Goal: Check status: Check status

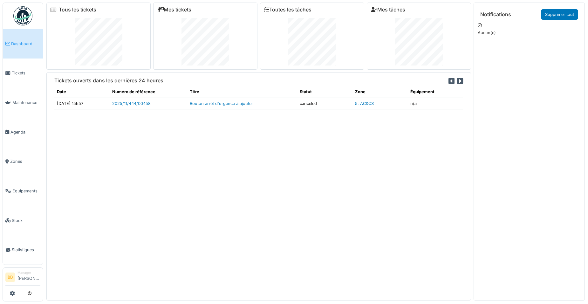
click at [31, 45] on span "Dashboard" at bounding box center [25, 44] width 29 height 6
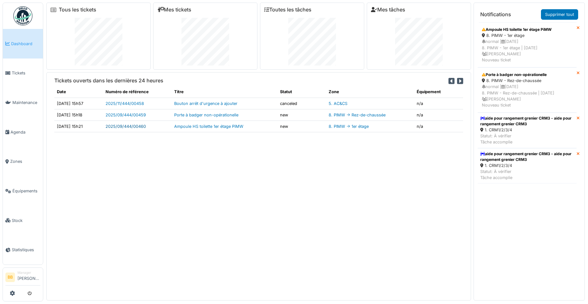
click at [144, 127] on link "2025/09/444/00460" at bounding box center [126, 126] width 40 height 5
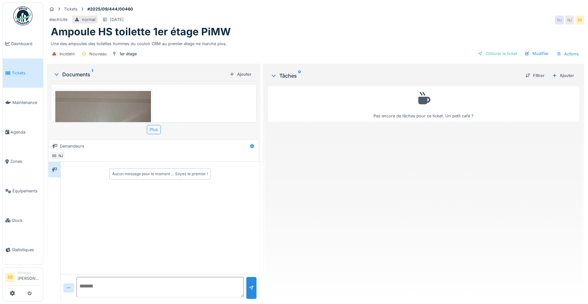
click at [98, 113] on img at bounding box center [103, 154] width 96 height 127
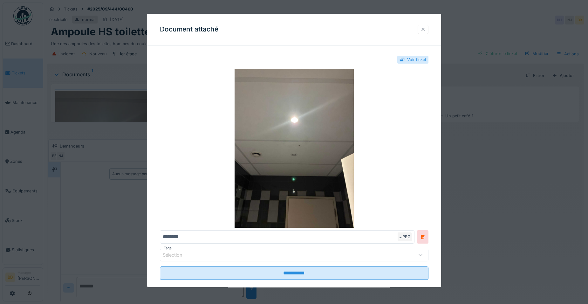
click at [421, 26] on div at bounding box center [423, 29] width 11 height 9
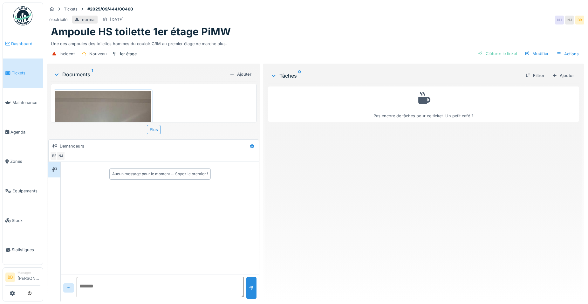
click at [11, 41] on span "Dashboard" at bounding box center [25, 44] width 29 height 6
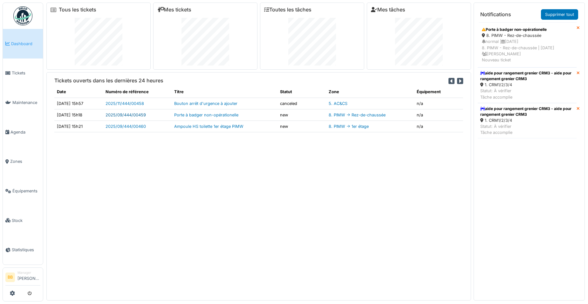
click at [134, 114] on link "2025/09/444/00459" at bounding box center [126, 115] width 40 height 5
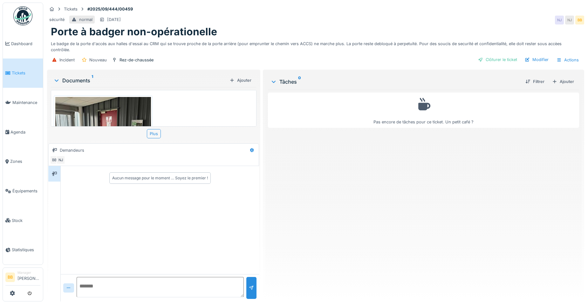
click at [134, 114] on img at bounding box center [103, 133] width 96 height 72
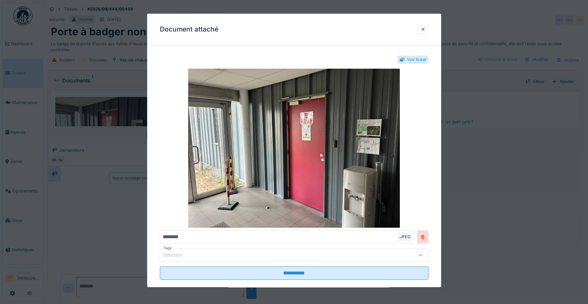
click at [424, 24] on div "Document attaché" at bounding box center [294, 30] width 294 height 32
click at [426, 28] on div at bounding box center [423, 29] width 5 height 6
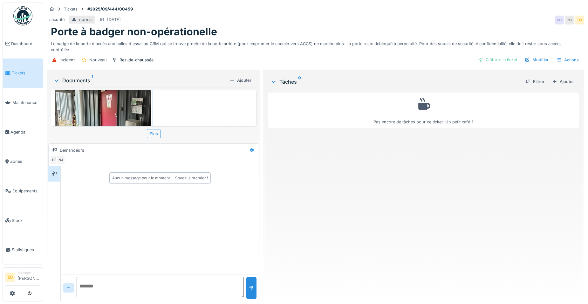
scroll to position [32, 0]
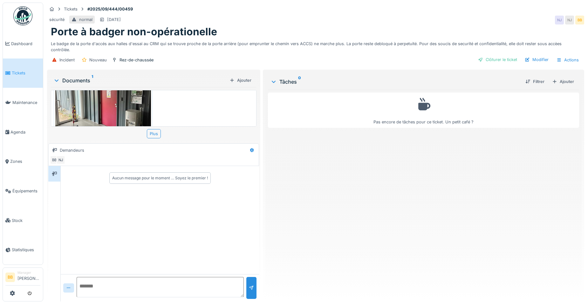
click at [110, 95] on img at bounding box center [103, 101] width 96 height 72
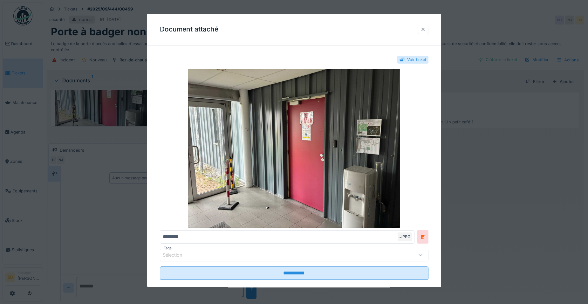
click at [426, 31] on div at bounding box center [423, 29] width 5 height 6
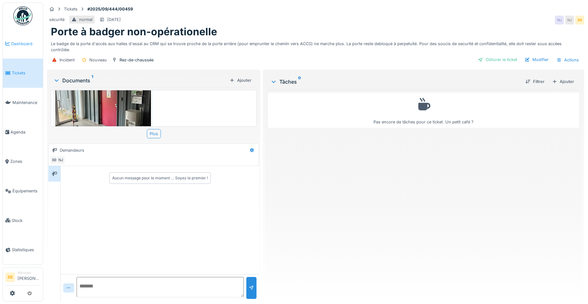
click at [27, 43] on span "Dashboard" at bounding box center [25, 44] width 29 height 6
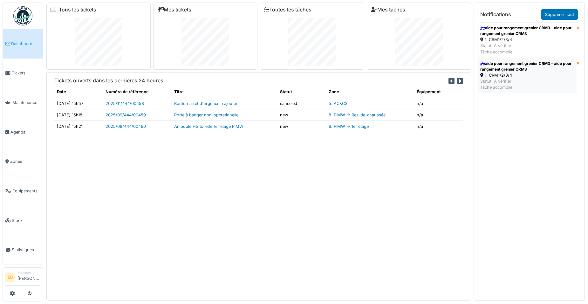
click at [521, 71] on div "aide pour rangement grenier CRM3 - aide pour rangement grenier CRM3" at bounding box center [527, 66] width 94 height 11
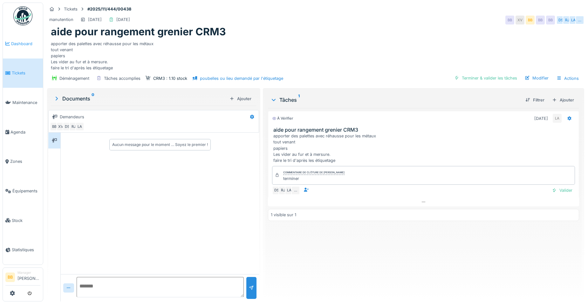
click at [23, 43] on span "Dashboard" at bounding box center [25, 44] width 29 height 6
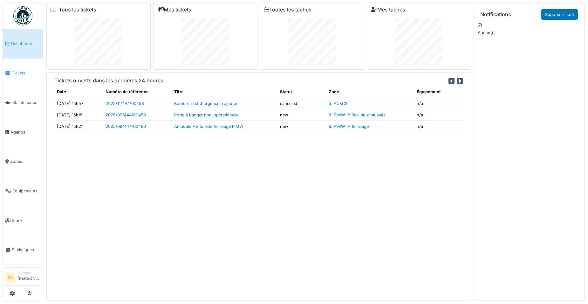
click at [18, 72] on span "Tickets" at bounding box center [26, 73] width 29 height 6
